Goal: Check status: Check status

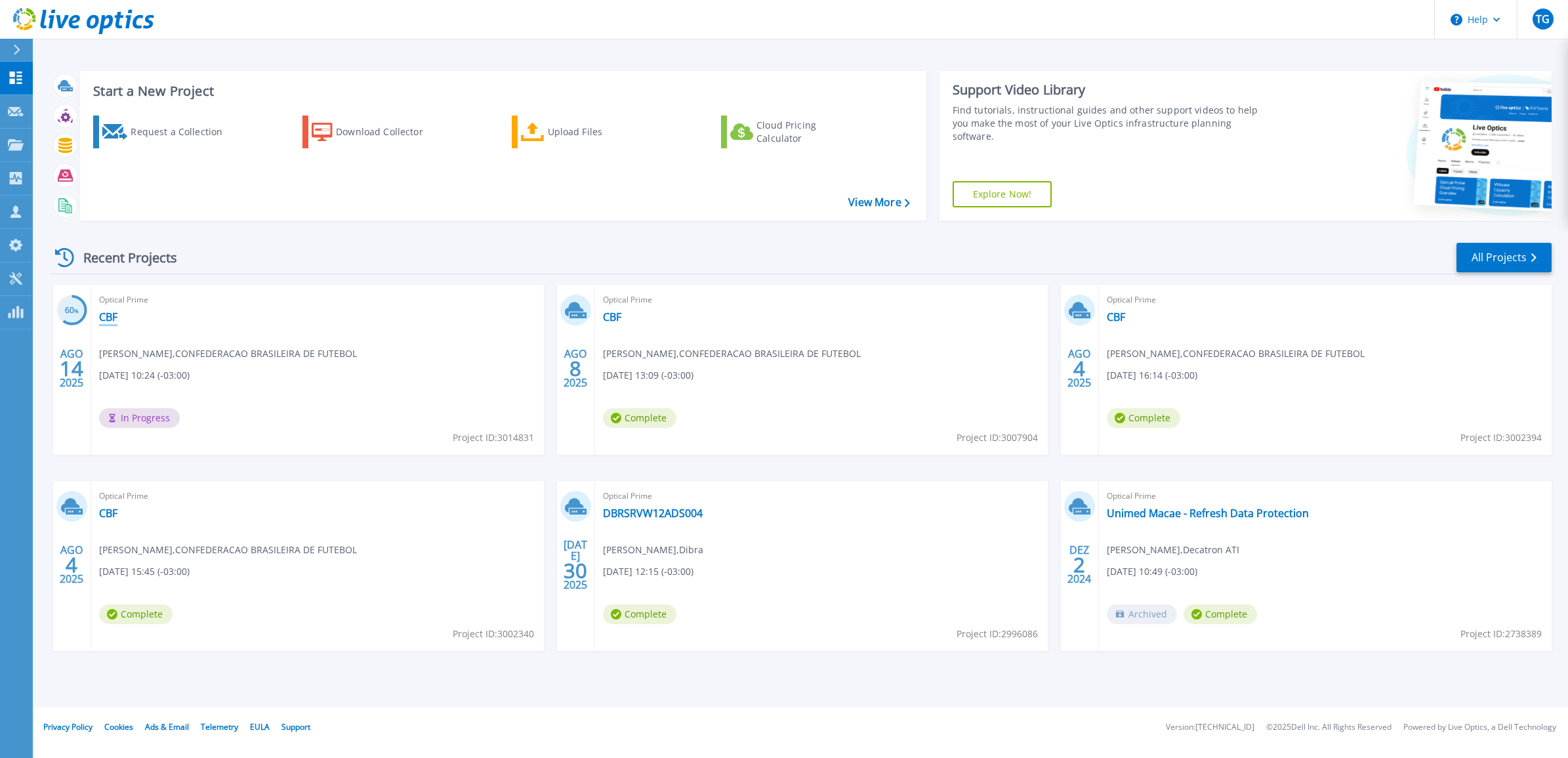
click at [106, 314] on link "CBF" at bounding box center [108, 316] width 18 height 13
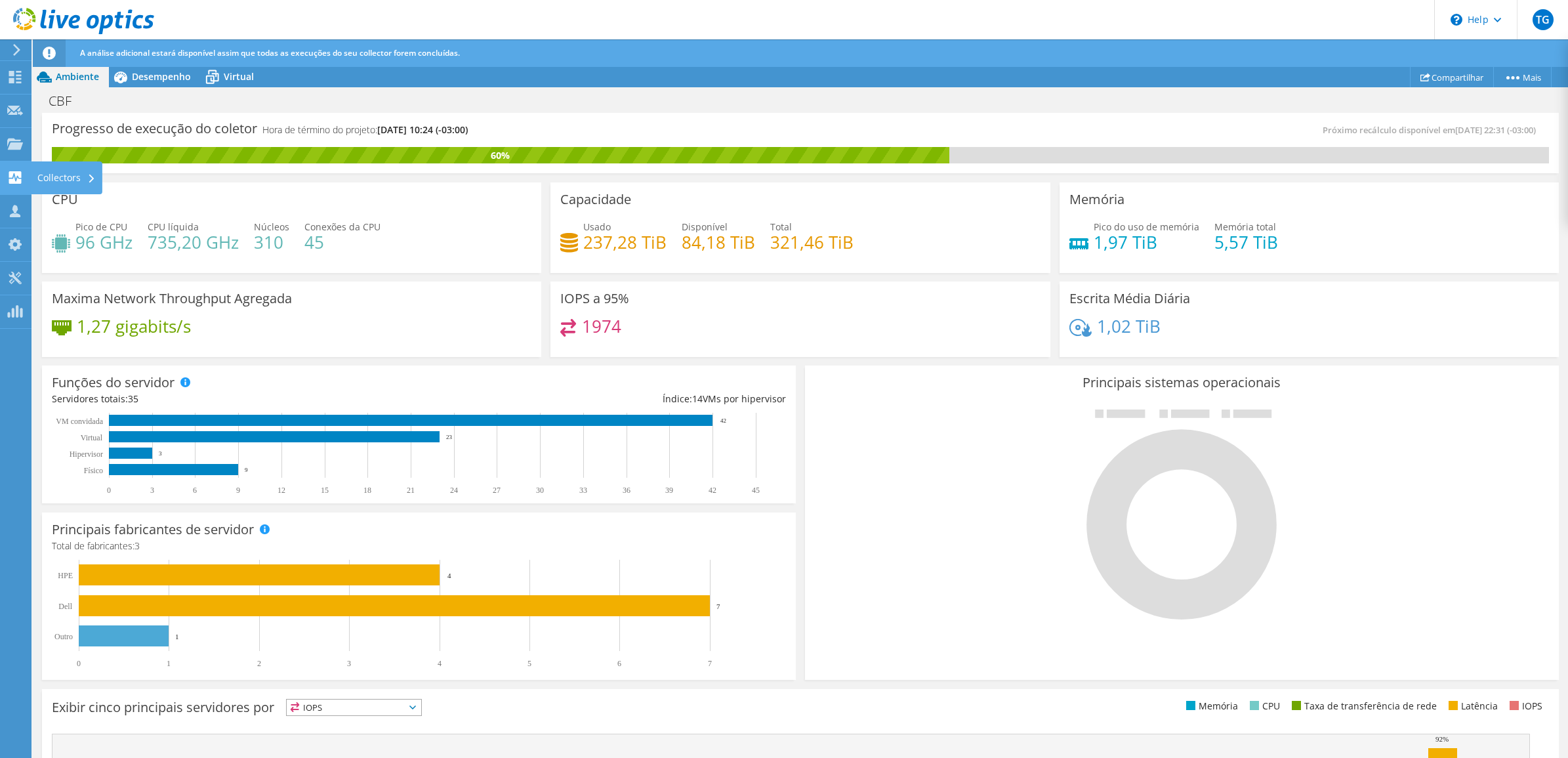
click at [21, 176] on icon at bounding box center [15, 178] width 16 height 12
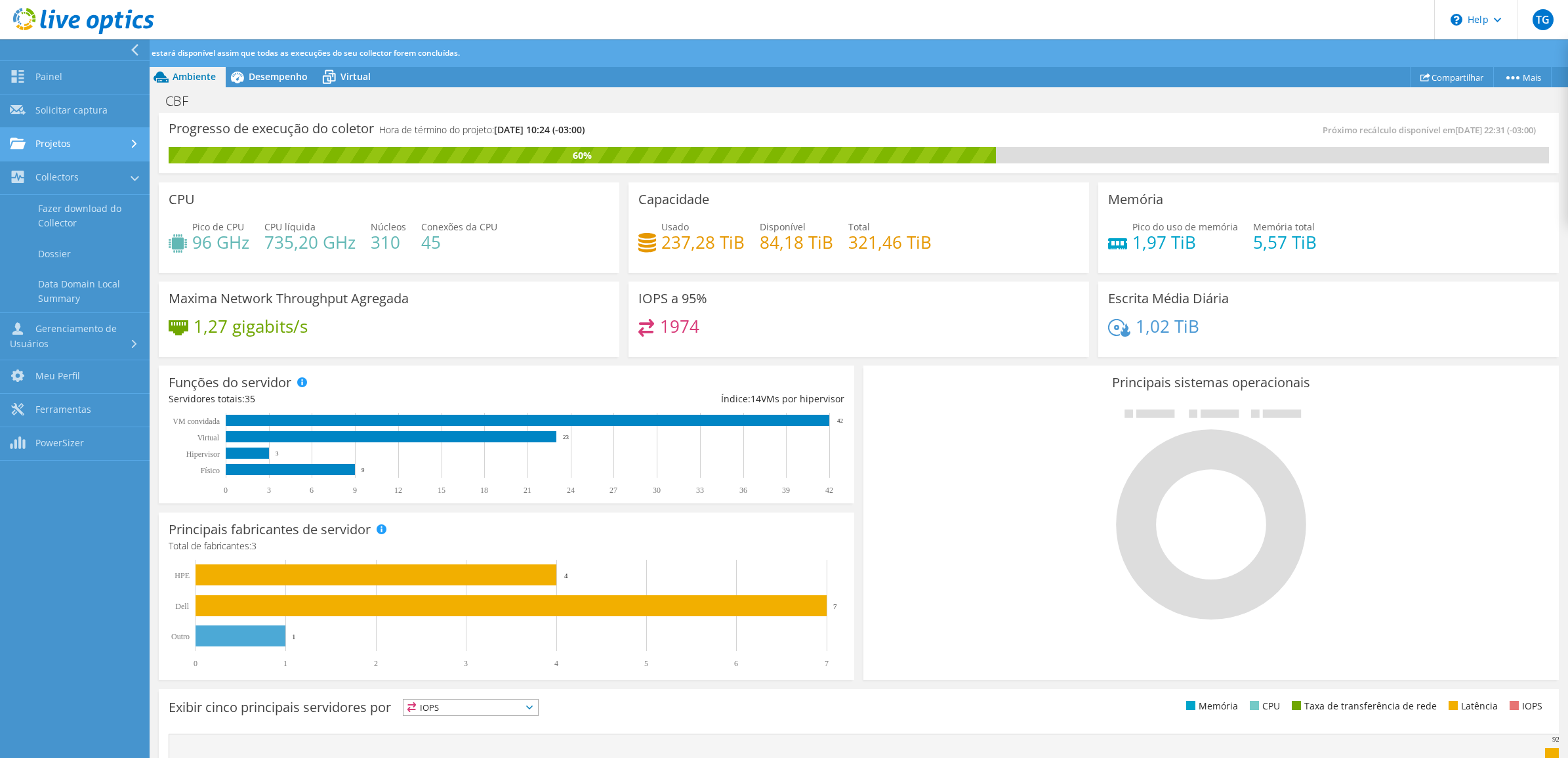
click at [98, 143] on link "Projetos" at bounding box center [75, 144] width 150 height 34
click at [84, 185] on link "Buscar Projetos" at bounding box center [75, 178] width 150 height 34
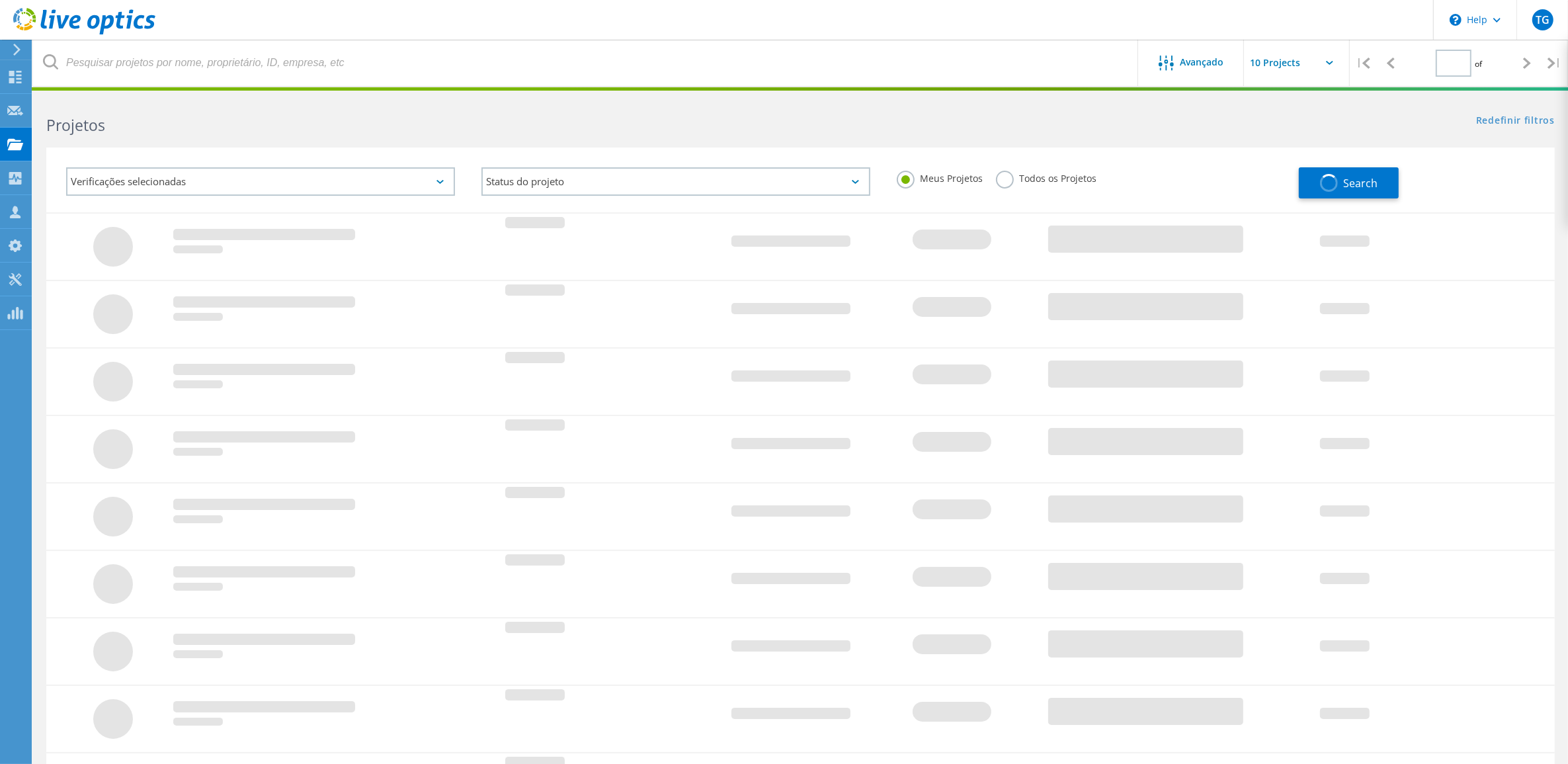
type input "1"
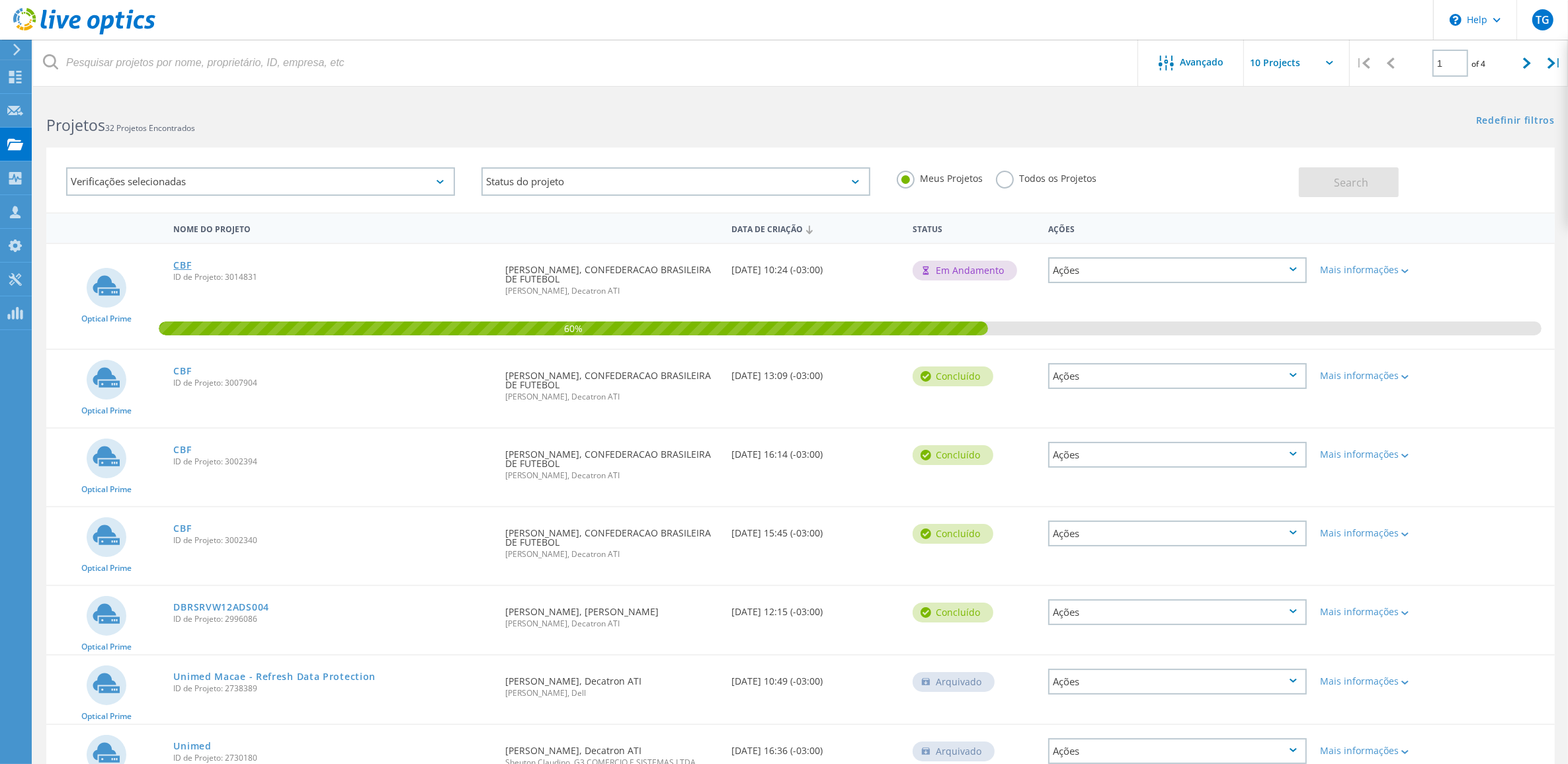
click at [181, 263] on link "CBF" at bounding box center [182, 265] width 18 height 10
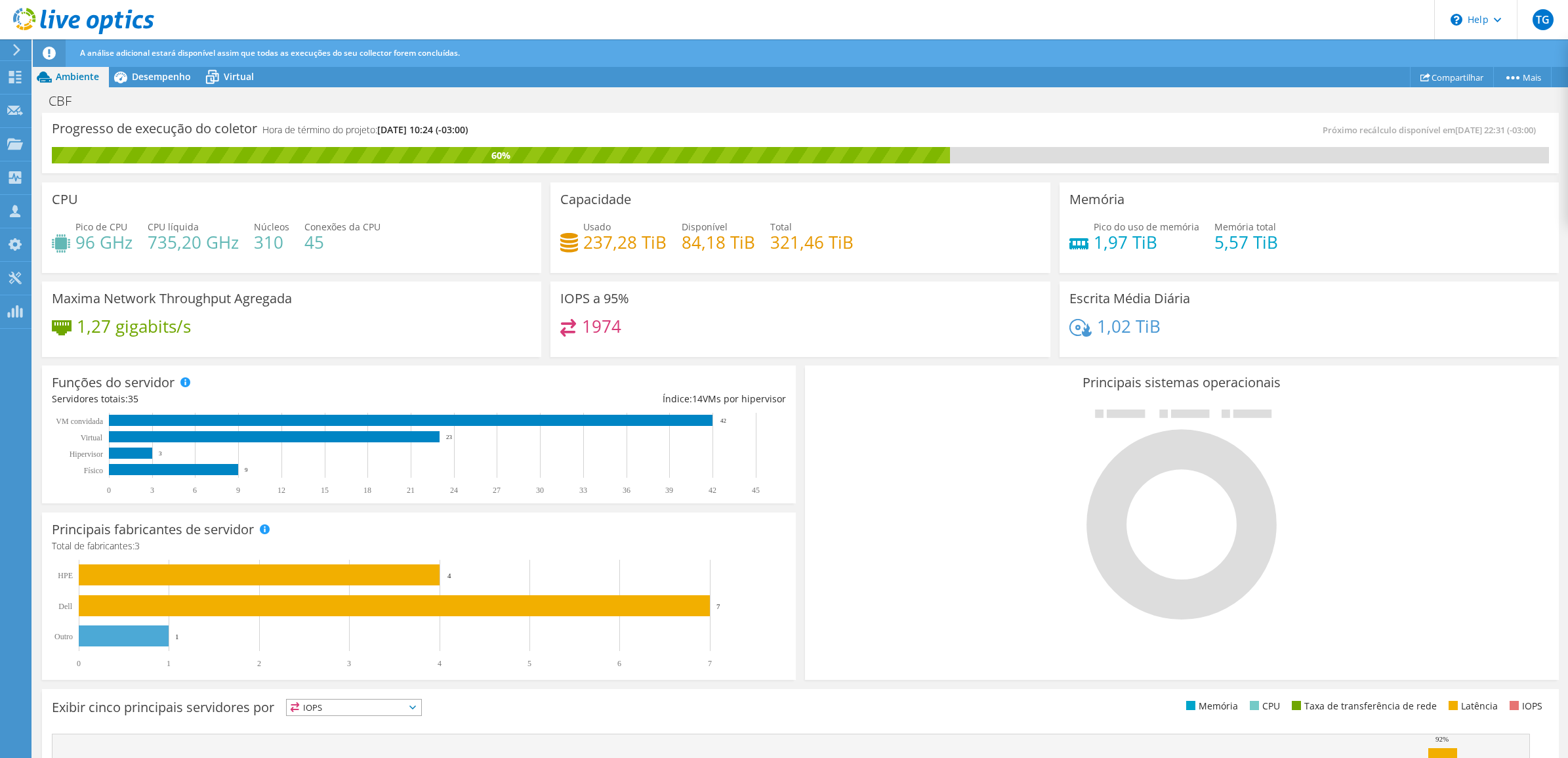
click at [791, 360] on div "IOPS a 95% 1974" at bounding box center [800, 319] width 509 height 85
